Goal: Information Seeking & Learning: Learn about a topic

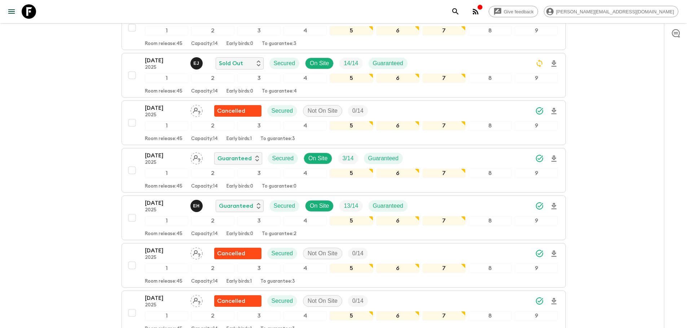
scroll to position [235, 0]
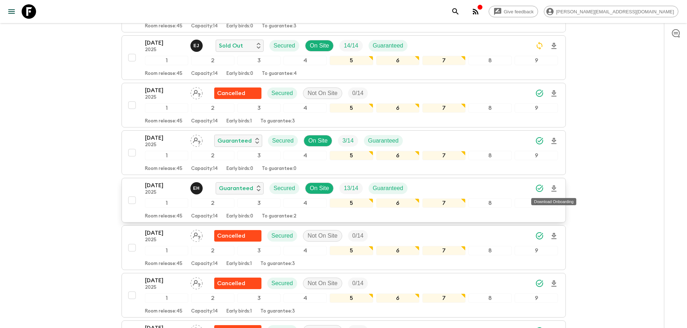
click at [553, 190] on icon "Download Onboarding" at bounding box center [553, 189] width 9 height 9
click at [31, 9] on icon at bounding box center [29, 11] width 14 height 14
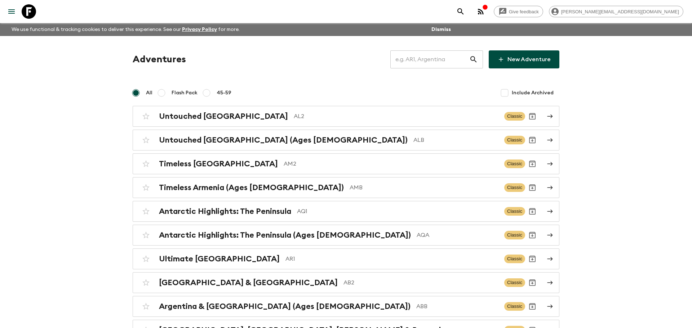
click at [446, 57] on input "text" at bounding box center [429, 59] width 79 height 20
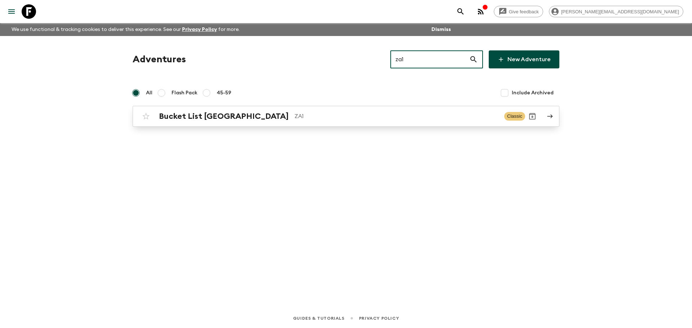
type input "za1"
click at [294, 117] on p "ZA1" at bounding box center [396, 116] width 204 height 9
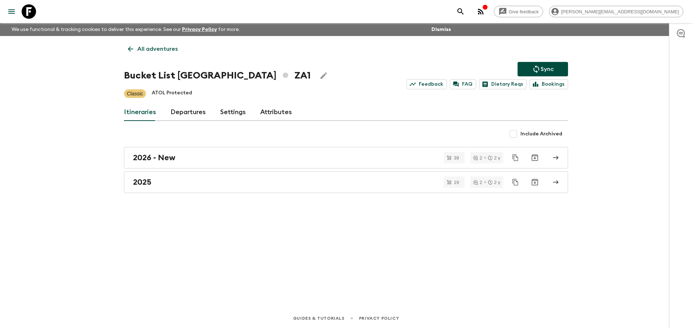
click at [201, 108] on link "Departures" at bounding box center [187, 112] width 35 height 17
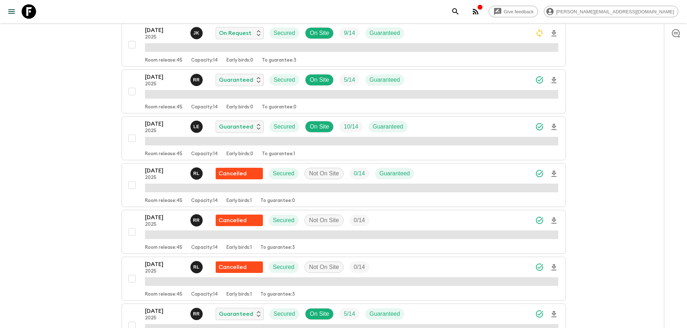
scroll to position [567, 0]
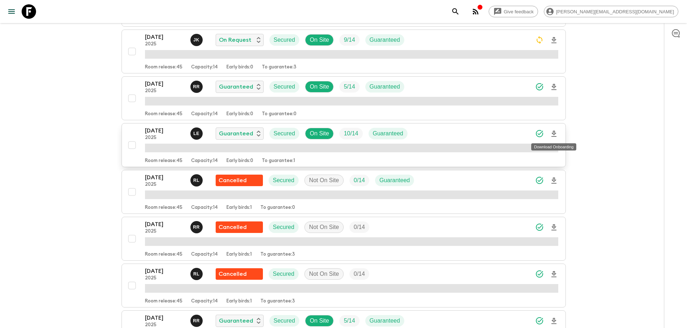
click at [555, 134] on icon "Download Onboarding" at bounding box center [553, 134] width 9 height 9
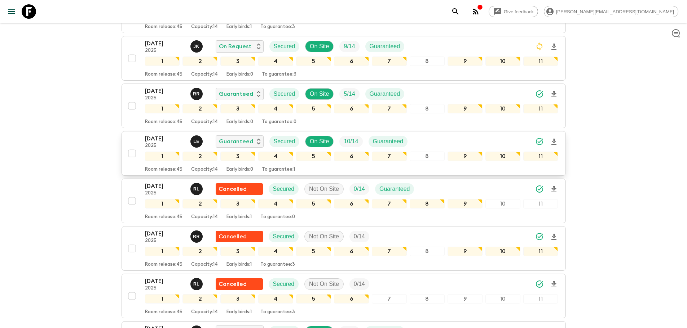
scroll to position [573, 0]
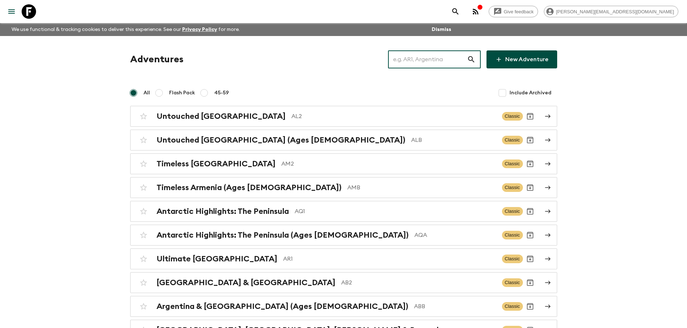
click at [447, 66] on input "text" at bounding box center [427, 59] width 79 height 20
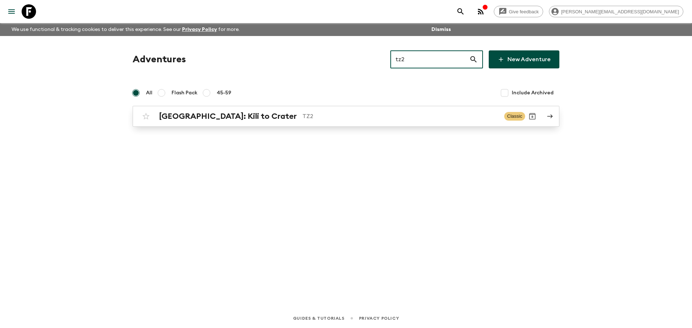
type input "tz2"
click at [415, 120] on p "TZ2" at bounding box center [400, 116] width 196 height 9
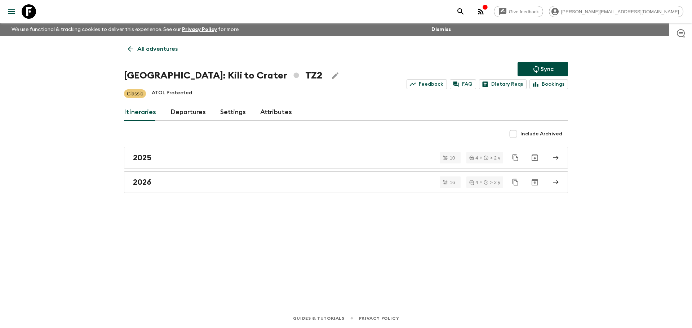
click at [178, 108] on link "Departures" at bounding box center [187, 112] width 35 height 17
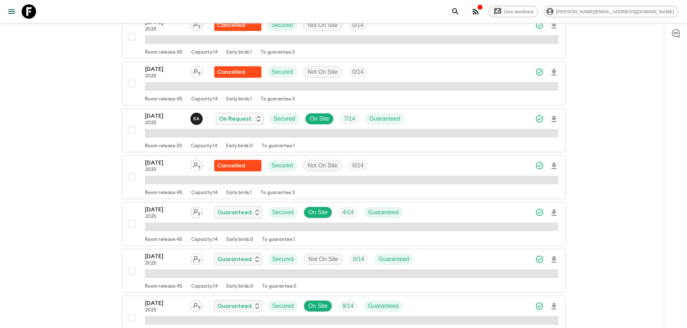
scroll to position [291, 0]
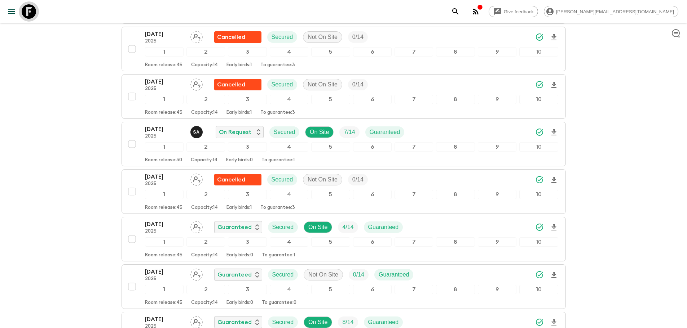
click at [26, 8] on icon at bounding box center [29, 11] width 14 height 14
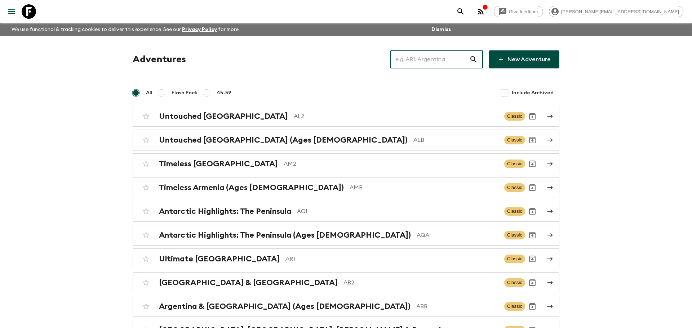
click at [430, 62] on input "text" at bounding box center [429, 59] width 79 height 20
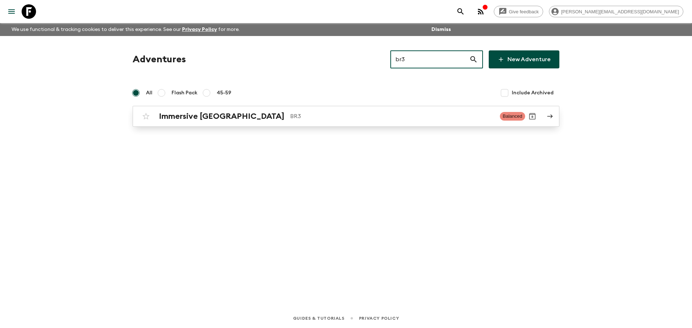
type input "br3"
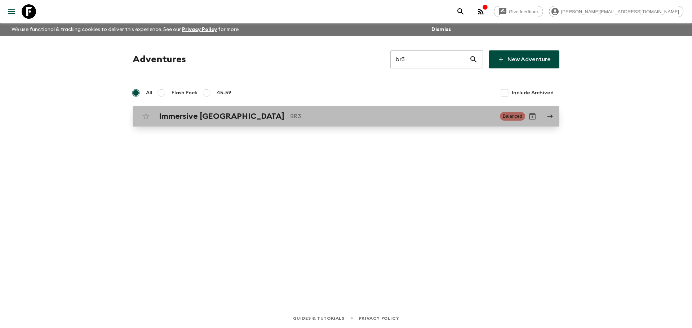
click at [351, 111] on div "Immersive [GEOGRAPHIC_DATA] BR3 Balanced" at bounding box center [332, 116] width 386 height 14
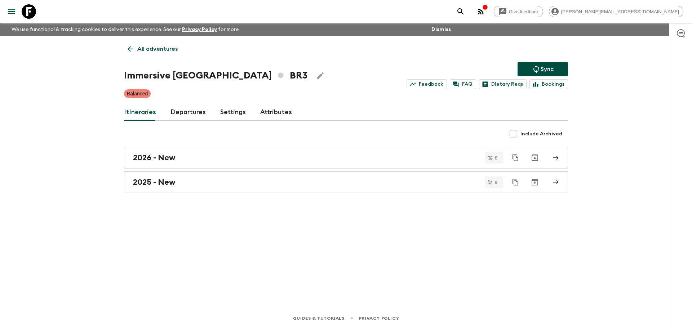
click at [194, 106] on link "Departures" at bounding box center [187, 112] width 35 height 17
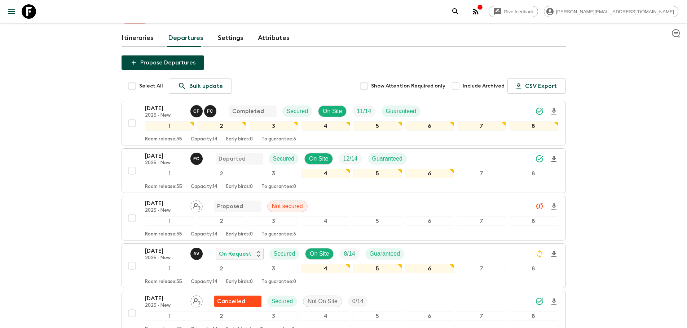
scroll to position [73, 0]
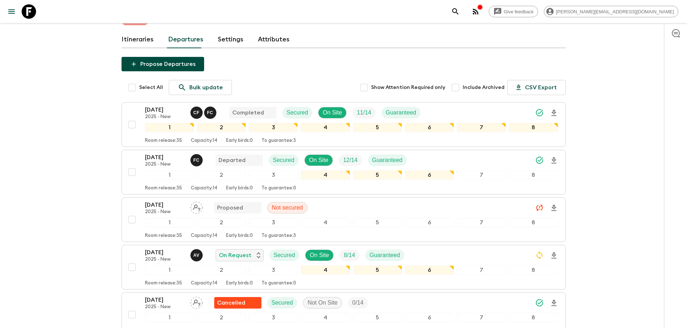
click at [23, 12] on icon at bounding box center [29, 11] width 14 height 14
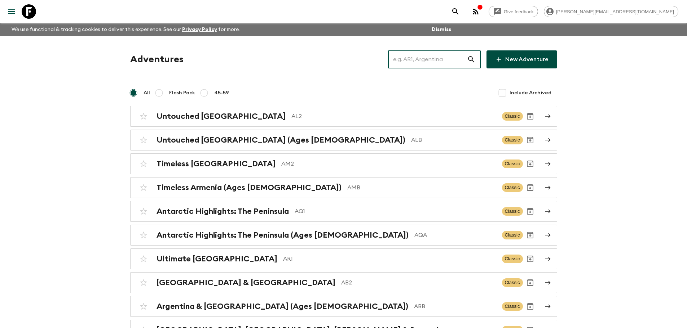
click at [407, 57] on input "text" at bounding box center [427, 59] width 79 height 20
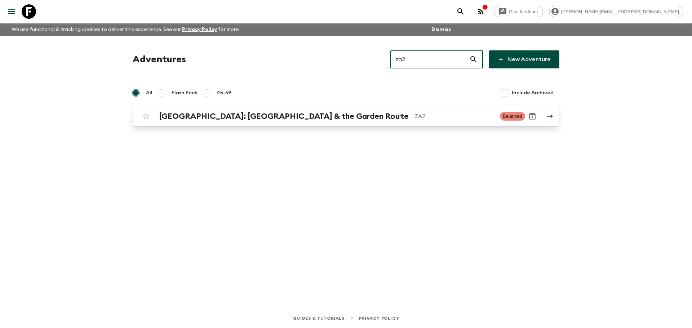
type input "za2"
click at [414, 112] on p "ZA2" at bounding box center [454, 116] width 80 height 9
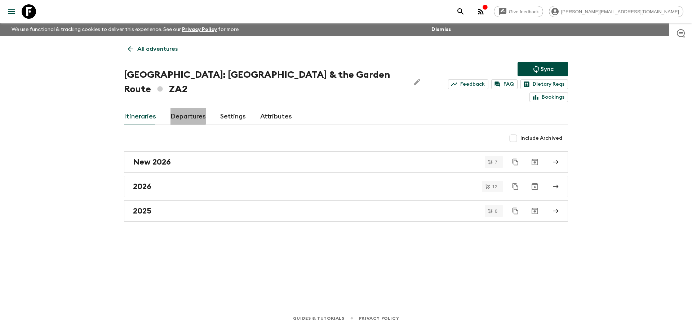
click at [181, 108] on link "Departures" at bounding box center [187, 116] width 35 height 17
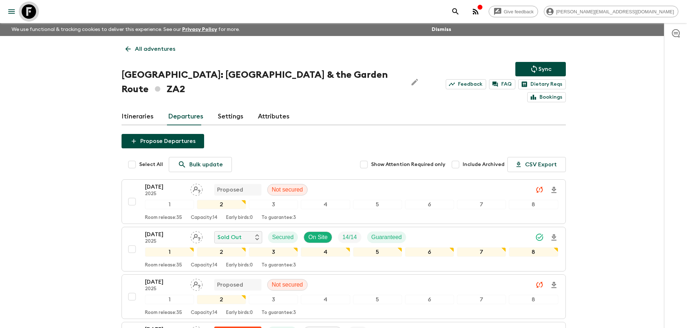
click at [27, 14] on icon at bounding box center [29, 11] width 14 height 14
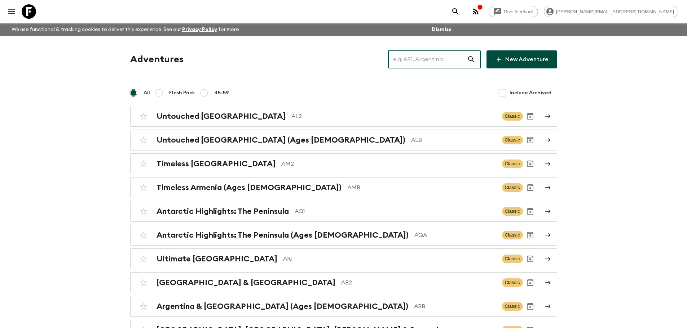
click at [411, 61] on input "text" at bounding box center [427, 59] width 79 height 20
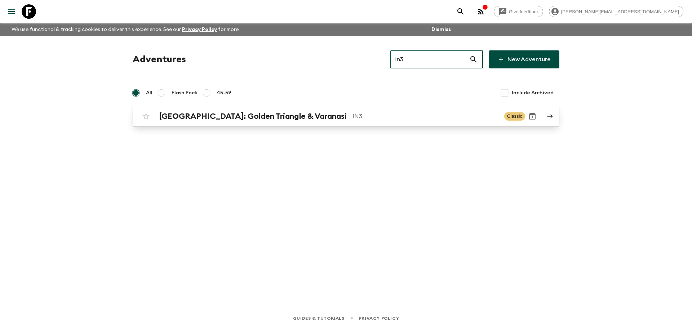
type input "in3"
click at [445, 123] on div "[GEOGRAPHIC_DATA]: Golden Triangle & Varanasi IN3 Classic" at bounding box center [332, 116] width 386 height 14
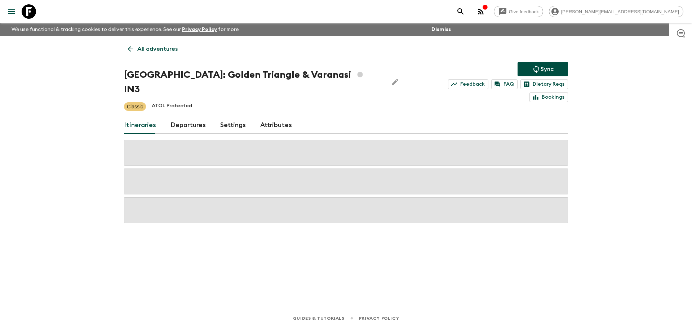
click at [174, 117] on link "Departures" at bounding box center [187, 125] width 35 height 17
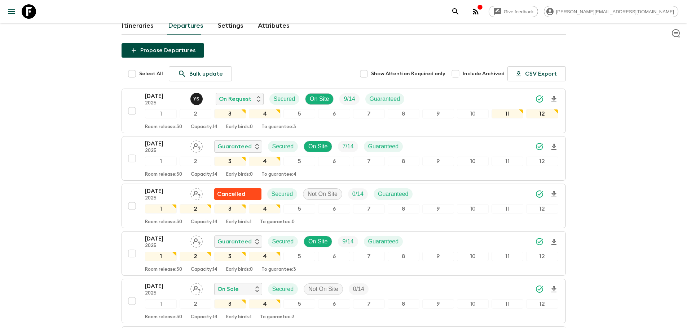
scroll to position [98, 0]
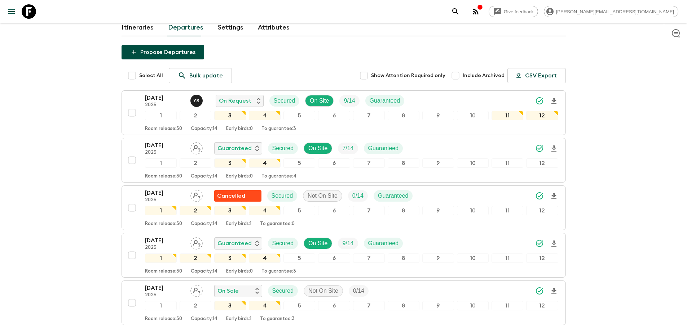
drag, startPoint x: 27, startPoint y: 14, endPoint x: 172, endPoint y: 23, distance: 144.8
click at [27, 14] on icon at bounding box center [29, 11] width 14 height 14
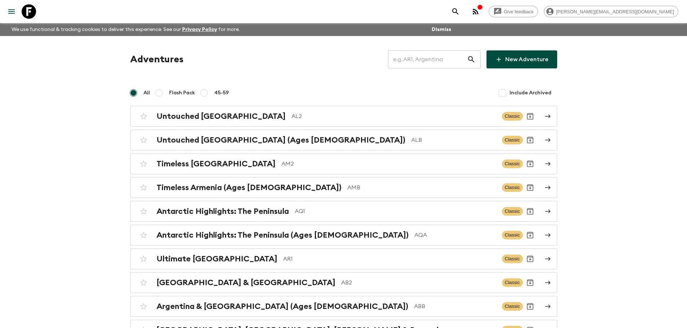
click at [422, 62] on input "text" at bounding box center [427, 59] width 79 height 20
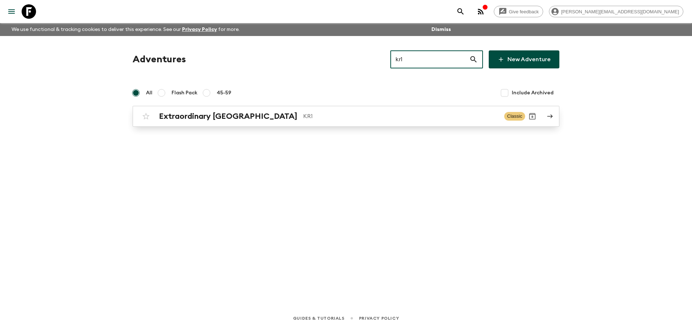
type input "kr1"
click at [282, 123] on div "Extraordinary [GEOGRAPHIC_DATA] KR1 Classic" at bounding box center [332, 116] width 386 height 14
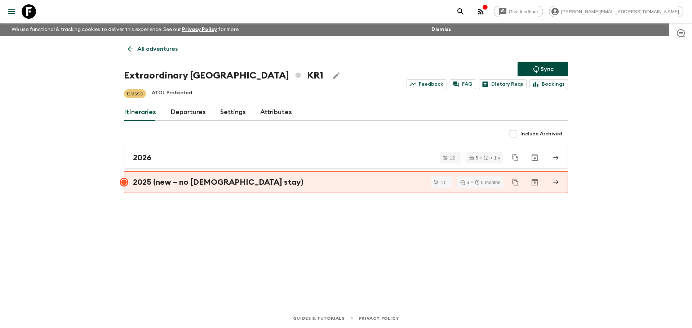
click at [189, 113] on link "Departures" at bounding box center [187, 112] width 35 height 17
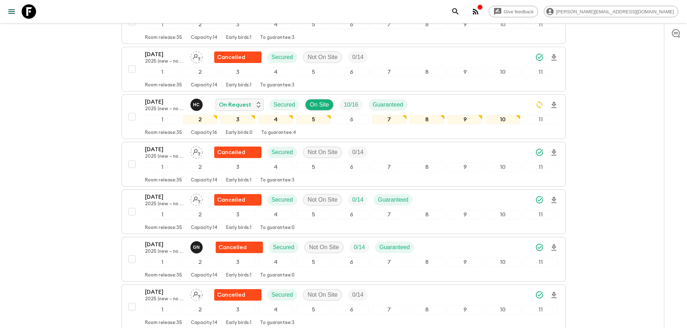
scroll to position [321, 0]
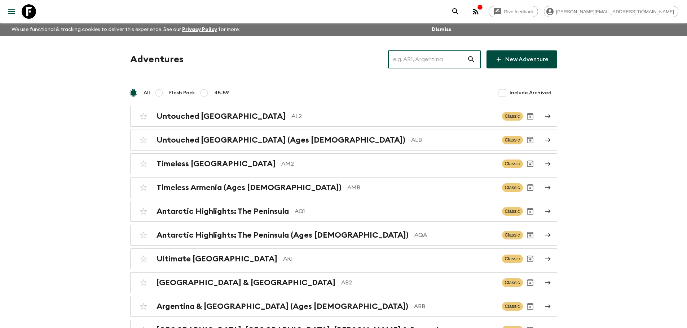
click at [445, 59] on input "text" at bounding box center [427, 59] width 79 height 20
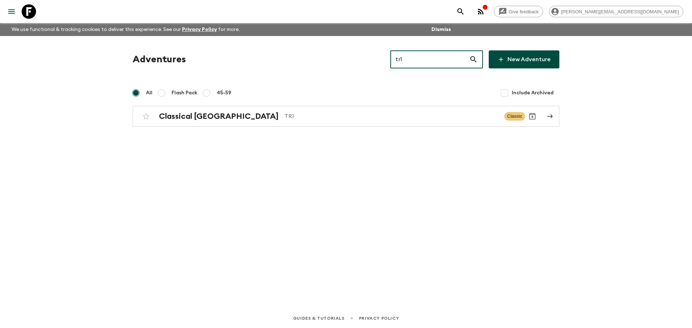
drag, startPoint x: 412, startPoint y: 61, endPoint x: 394, endPoint y: 60, distance: 17.7
click at [394, 60] on div "Adventures tr1 ​ New Adventure" at bounding box center [346, 59] width 427 height 18
type input "sc1"
